Goal: Communication & Community: Answer question/provide support

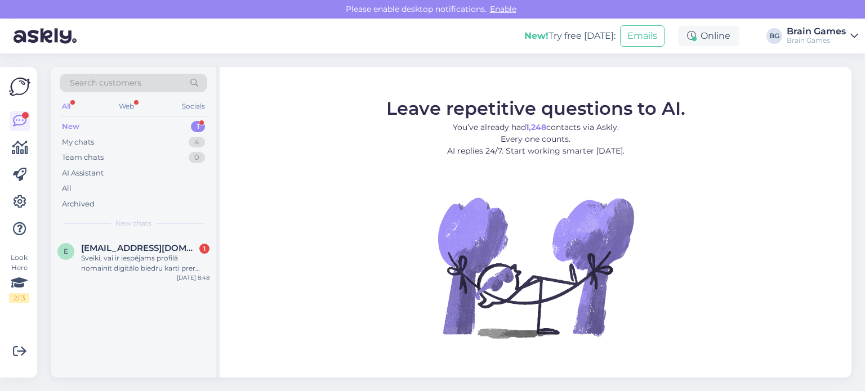
click at [141, 126] on div "New 1" at bounding box center [134, 127] width 148 height 16
click at [142, 254] on div "Sveiki, vai ir iespējams profilā nomainīt digitālo biedru karti prer manu fizis…" at bounding box center [145, 263] width 128 height 20
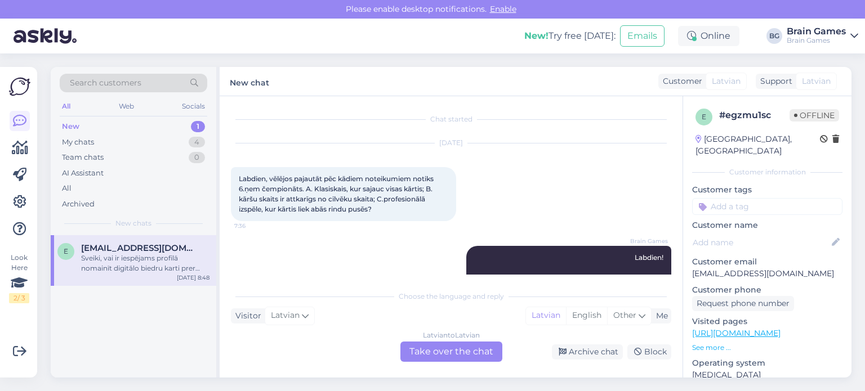
scroll to position [130, 0]
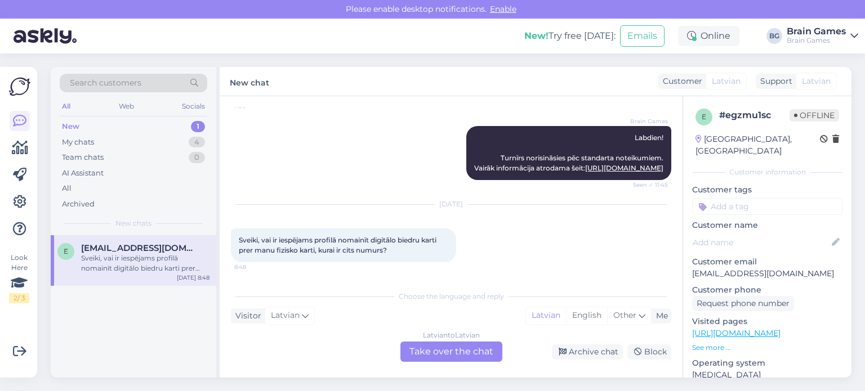
click at [485, 353] on div "Latvian to Latvian Take over the chat" at bounding box center [451, 352] width 102 height 20
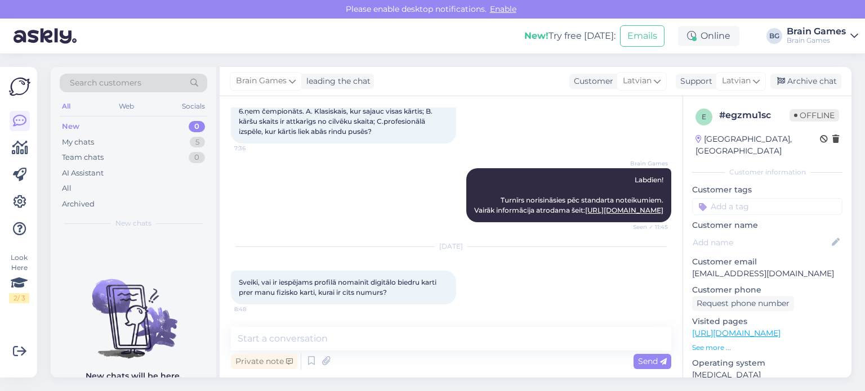
click at [410, 362] on div "Private note Send" at bounding box center [451, 361] width 440 height 21
click at [343, 337] on textarea at bounding box center [451, 339] width 440 height 24
type textarea "L"
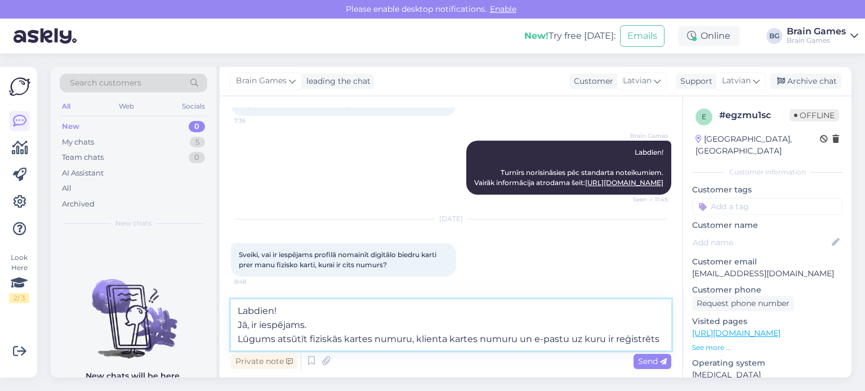
scroll to position [129, 0]
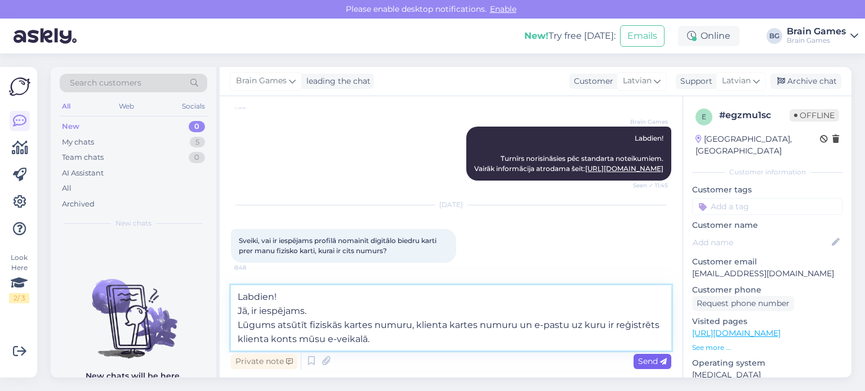
type textarea "Labdien! Jā, ir iespējams. Lūgums atsūtīt fiziskās kartes numuru, klienta karte…"
click at [656, 360] on span "Send" at bounding box center [652, 362] width 29 height 10
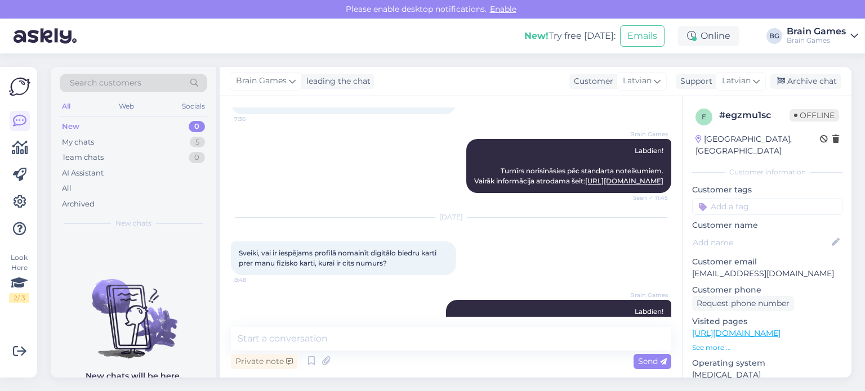
scroll to position [7, 0]
